Goal: Information Seeking & Learning: Learn about a topic

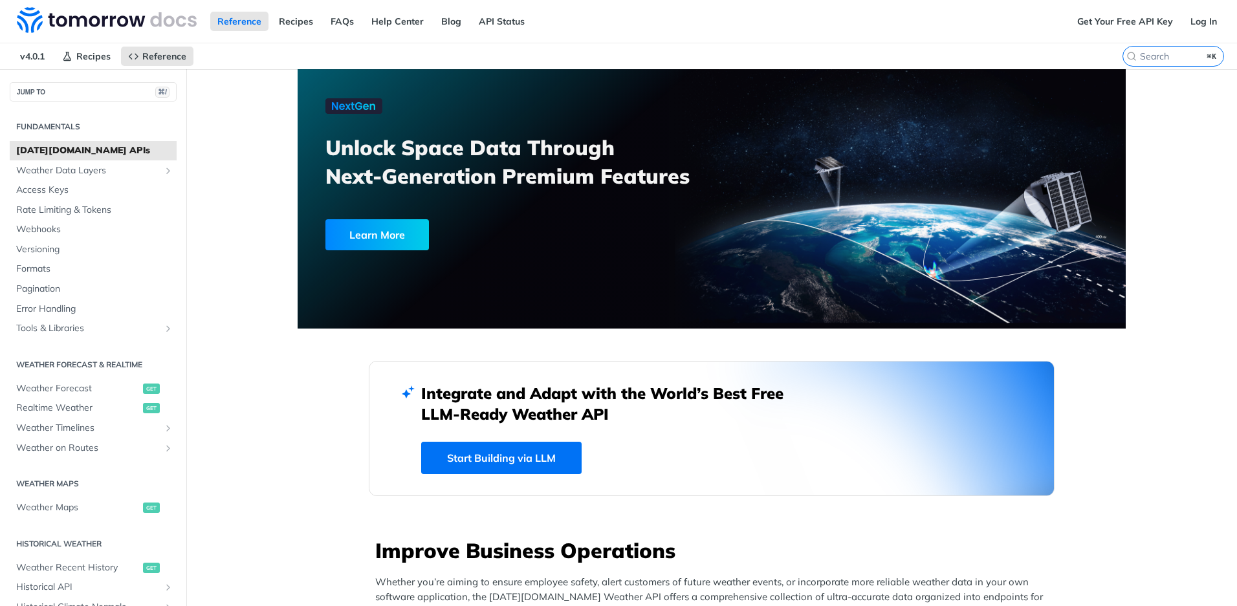
scroll to position [254, 0]
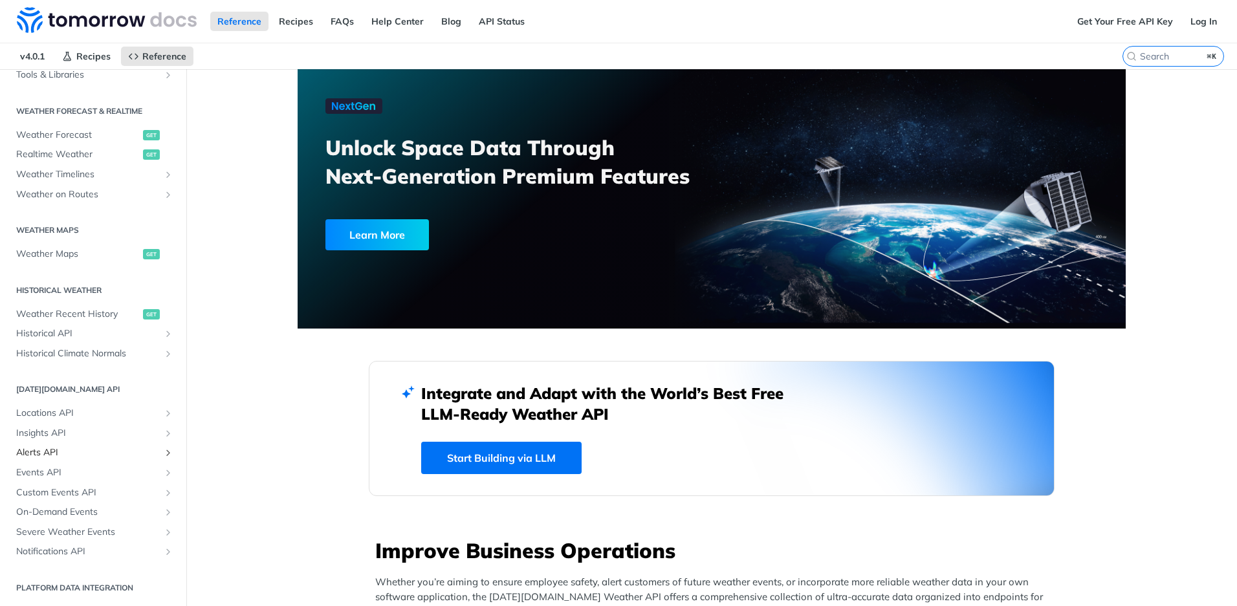
click at [49, 455] on span "Alerts API" at bounding box center [88, 453] width 144 height 13
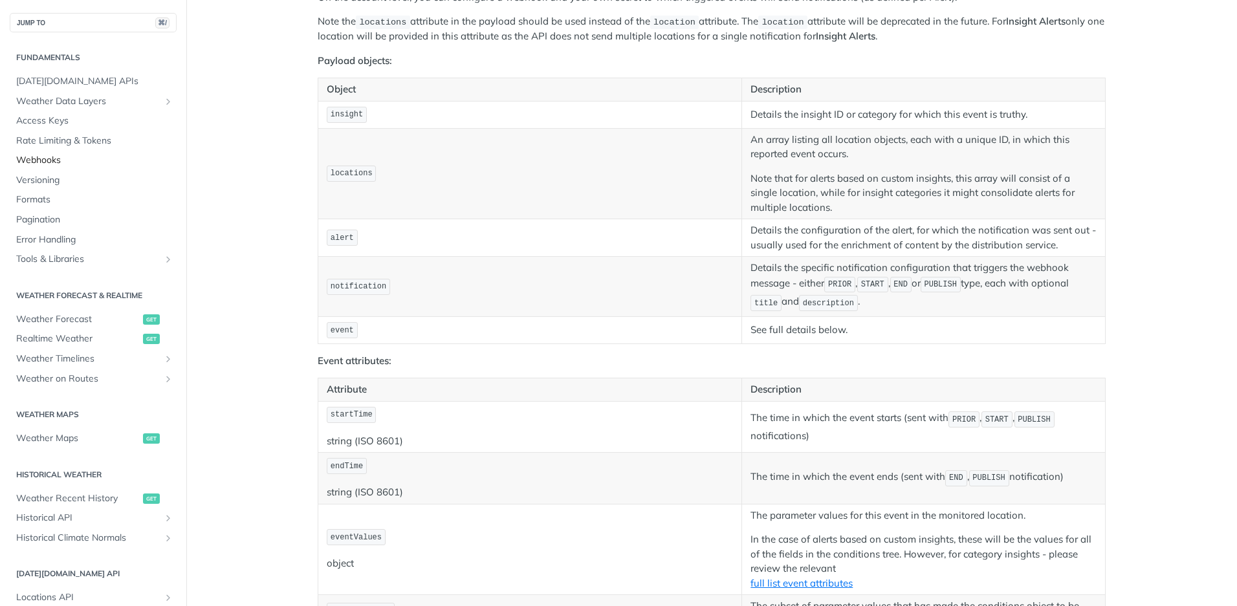
click at [42, 159] on span "Webhooks" at bounding box center [94, 160] width 157 height 13
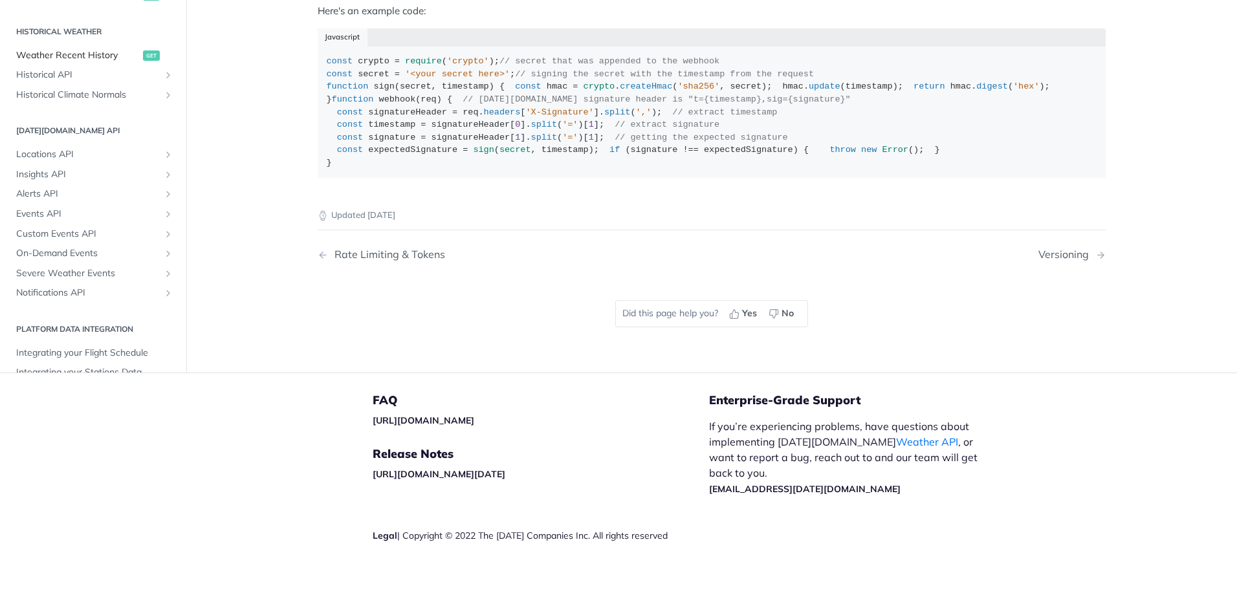
scroll to position [231, 0]
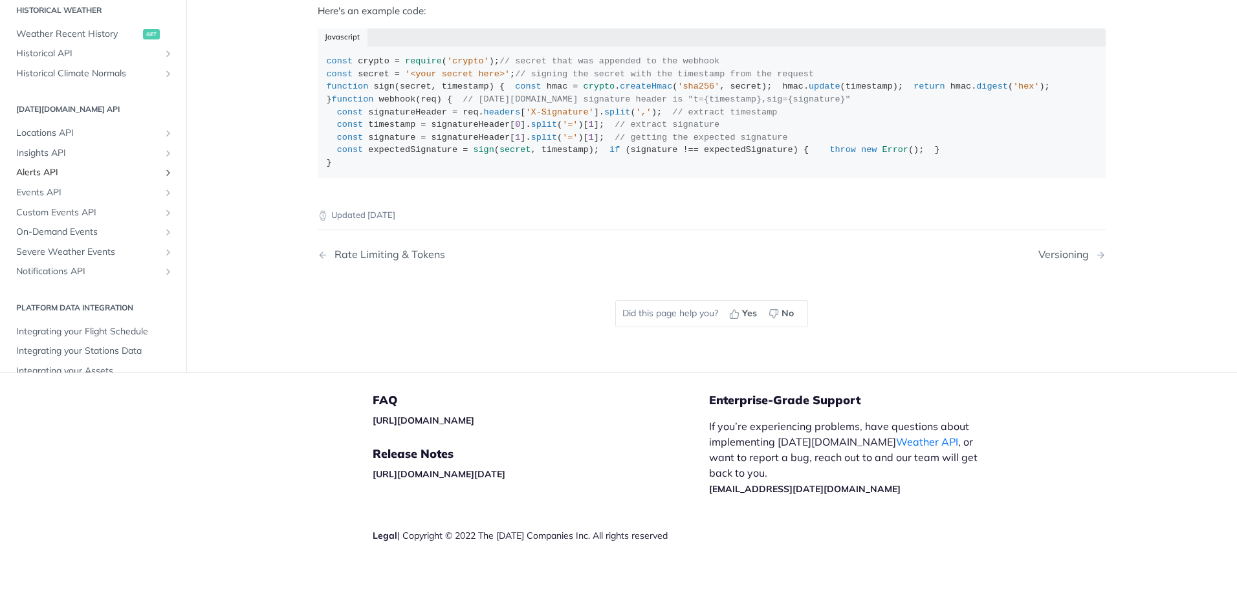
click at [52, 179] on span "Alerts API" at bounding box center [88, 172] width 144 height 13
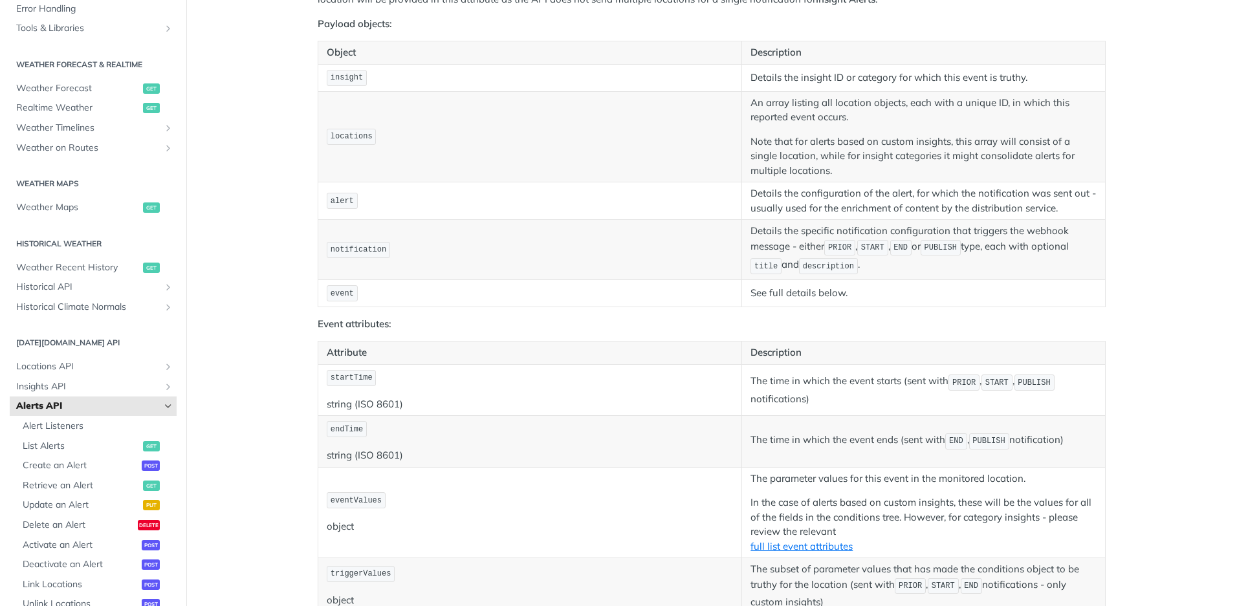
scroll to position [1206, 0]
